Goal: Find specific page/section: Find specific page/section

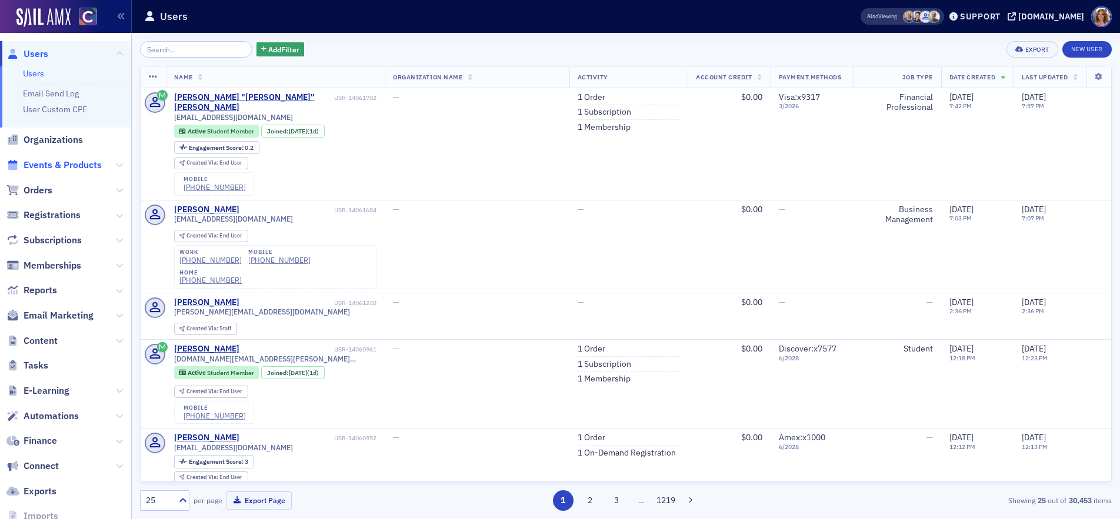
click at [56, 166] on span "Events & Products" at bounding box center [63, 165] width 78 height 13
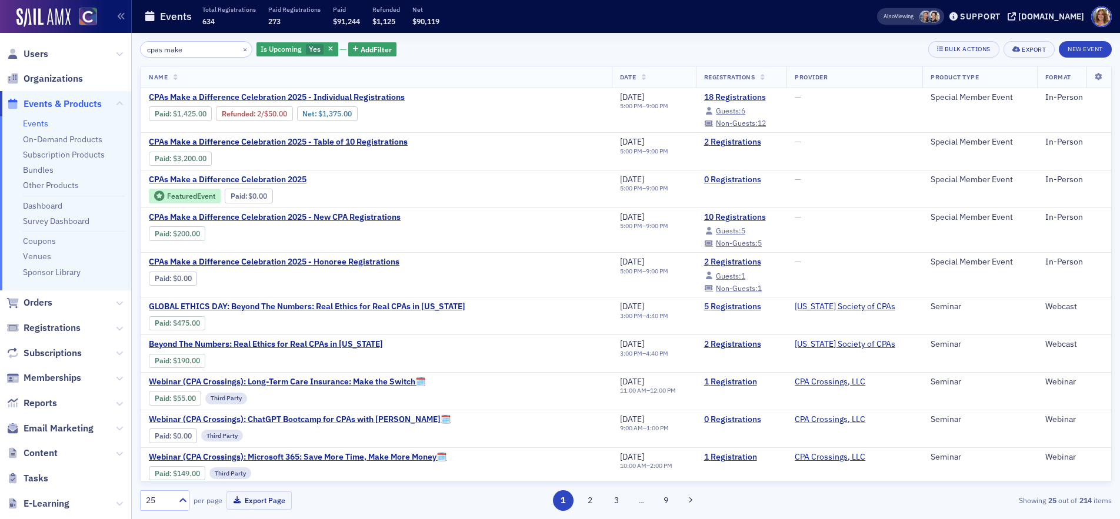
type input "cpas make"
